Goal: Check status: Check status

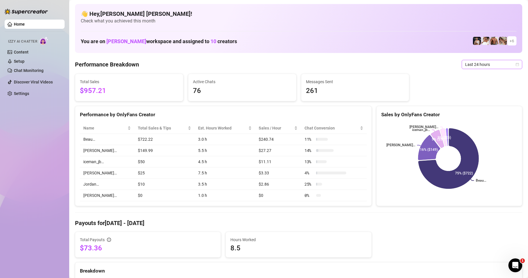
click at [479, 64] on span "Last 24 hours" at bounding box center [492, 64] width 54 height 9
click at [470, 86] on div "Last 7 days" at bounding box center [486, 85] width 51 height 6
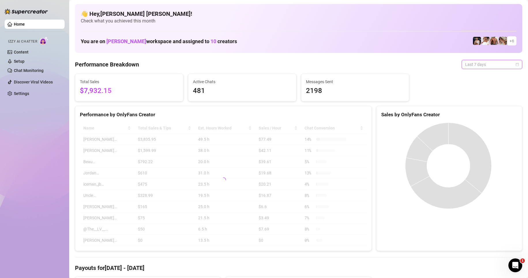
click at [477, 66] on span "Last 7 days" at bounding box center [492, 64] width 54 height 9
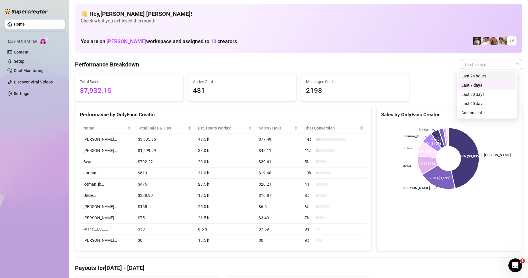
click at [468, 76] on div "Last 24 hours" at bounding box center [486, 76] width 51 height 6
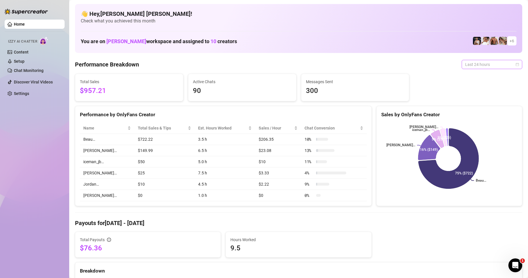
click at [480, 67] on span "Last 24 hours" at bounding box center [492, 64] width 54 height 9
click at [469, 112] on div "Custom date" at bounding box center [486, 113] width 51 height 6
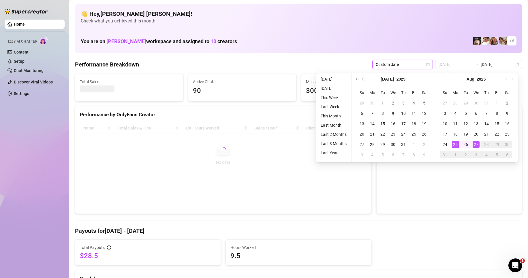
type input "[DATE]"
click at [455, 145] on div "25" at bounding box center [454, 144] width 7 height 7
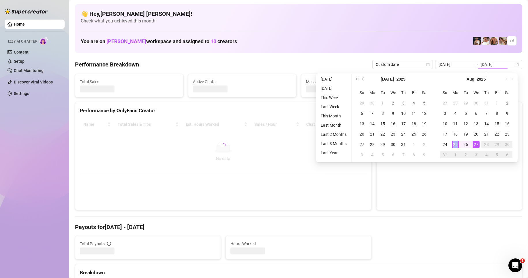
type input "[DATE]"
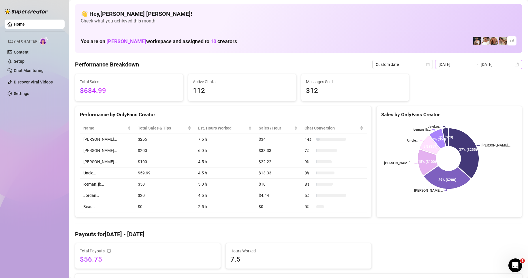
click at [476, 67] on div at bounding box center [475, 64] width 9 height 5
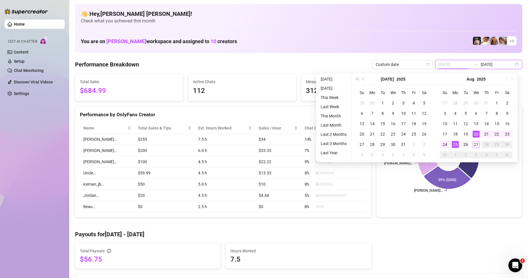
type input "[DATE]"
click at [467, 143] on div "26" at bounding box center [465, 144] width 7 height 7
click at [466, 143] on div "26" at bounding box center [465, 144] width 7 height 7
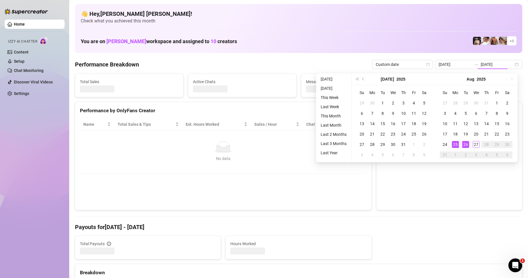
type input "[DATE]"
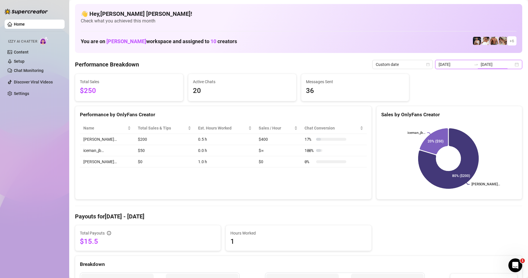
click at [496, 66] on input "[DATE]" at bounding box center [496, 64] width 33 height 6
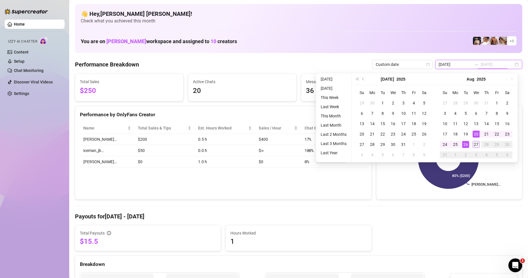
type input "[DATE]"
click at [477, 144] on div "27" at bounding box center [475, 144] width 7 height 7
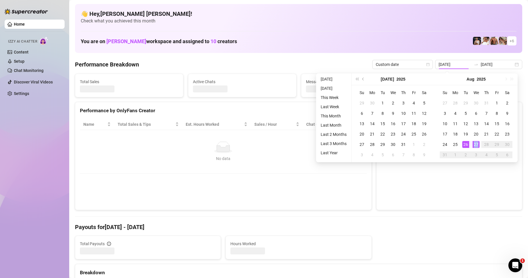
type input "[DATE]"
